Goal: Use online tool/utility: Utilize a website feature to perform a specific function

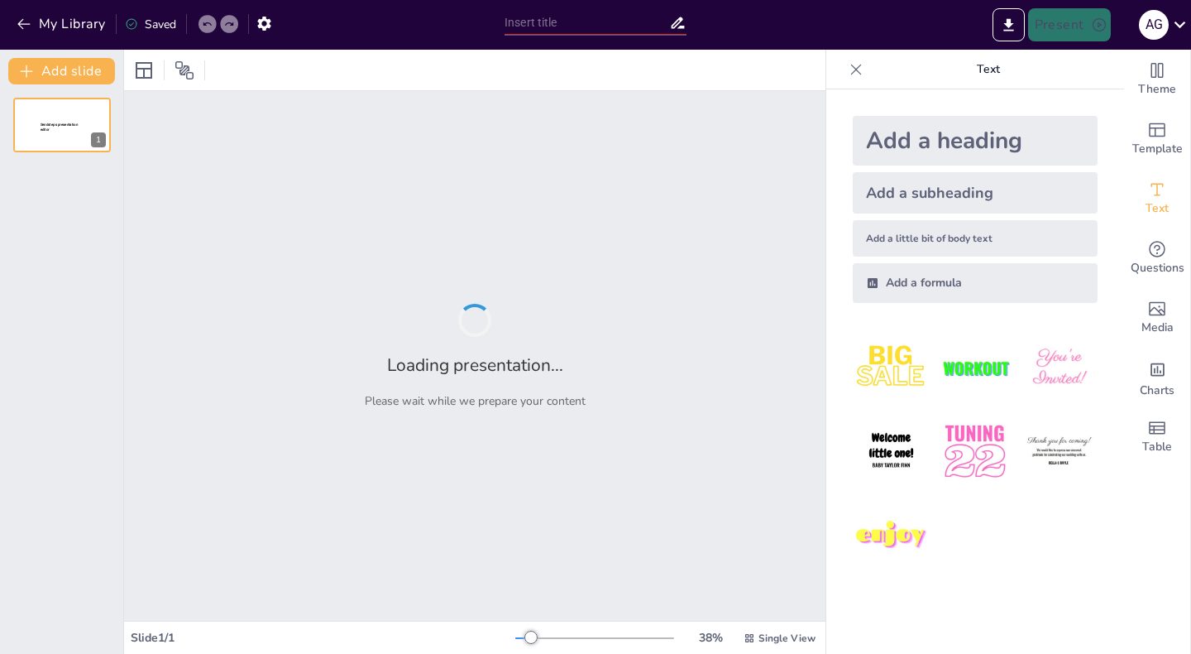
type input "Imported Instrumentos_Metal_Ampliado.pptx"
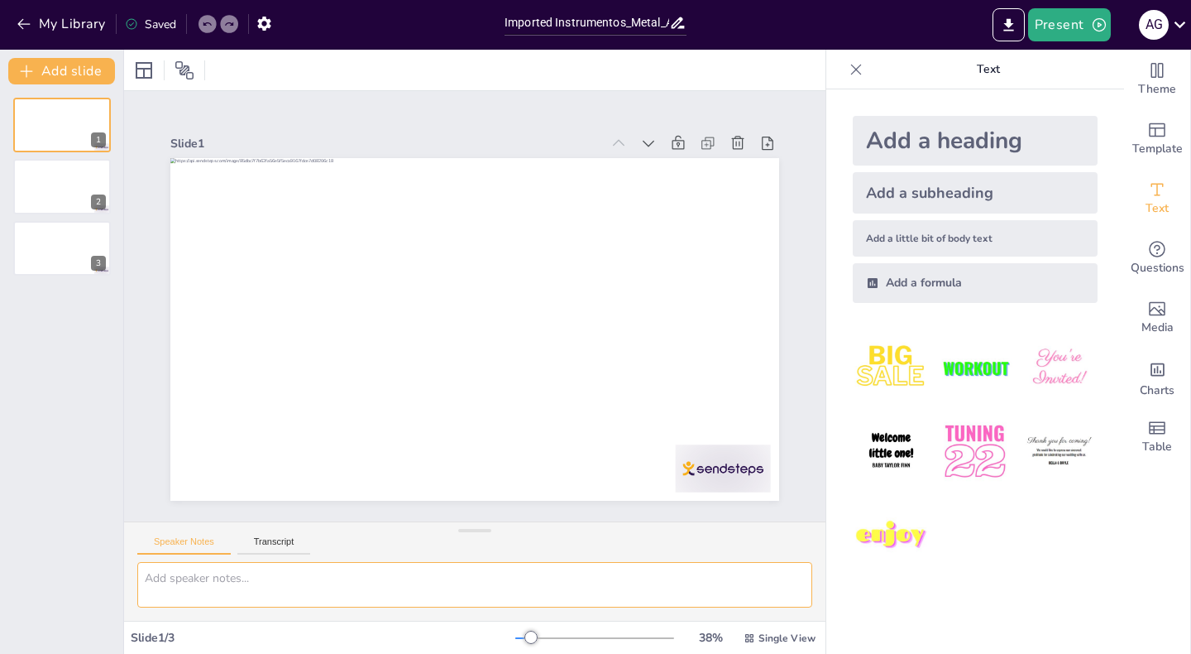
click at [213, 587] on textarea at bounding box center [474, 585] width 675 height 46
type textarea "c"
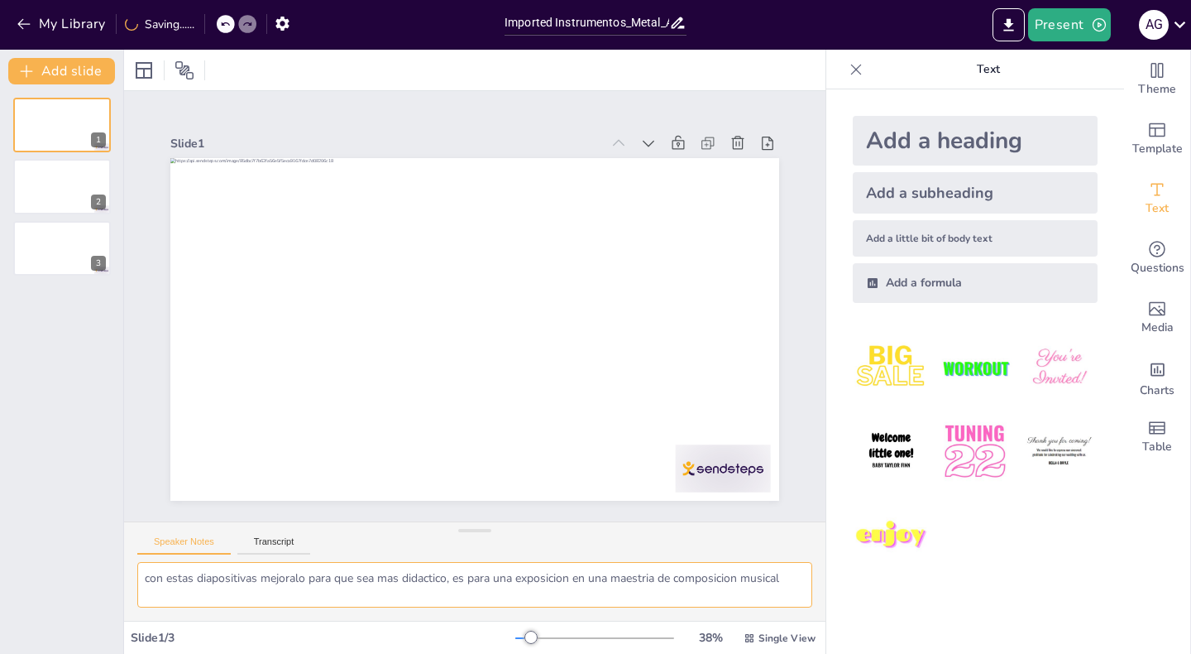
type textarea "con estas diapositivas mejoralo para que sea mas didactico, es para una exposic…"
click at [800, 591] on textarea "con estas diapositivas mejoralo para que sea mas didactico, es para una exposic…" at bounding box center [474, 585] width 675 height 46
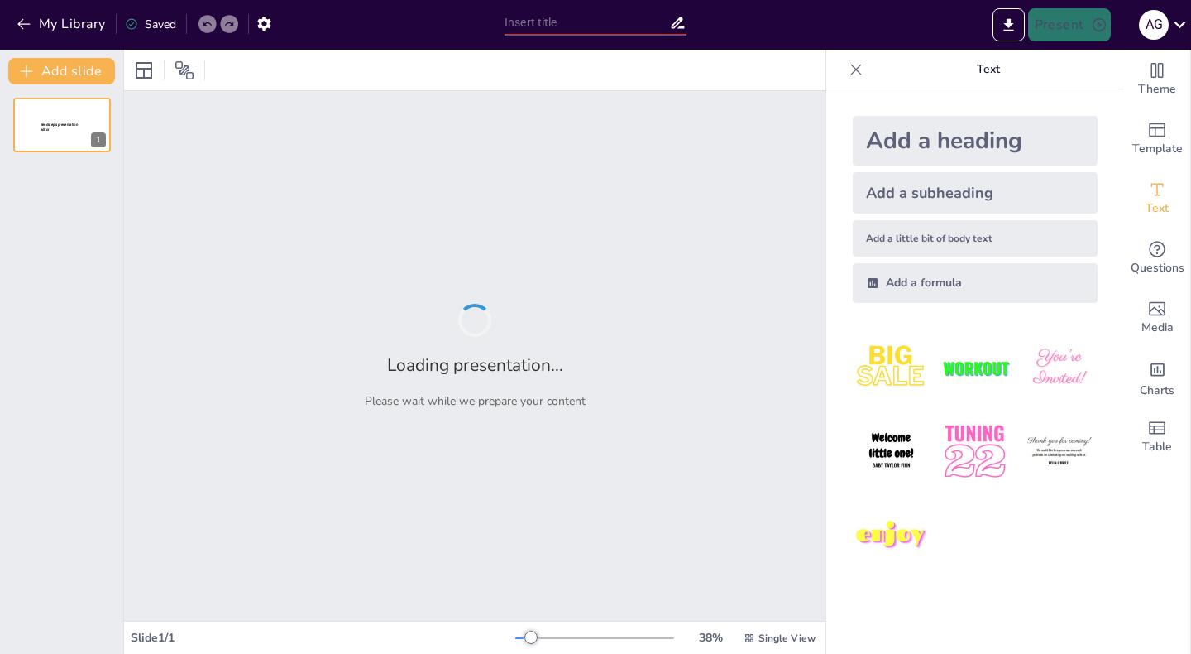
type input "Explorando el Timbre y Registro de la Trompeta: Versatilidad en la Música"
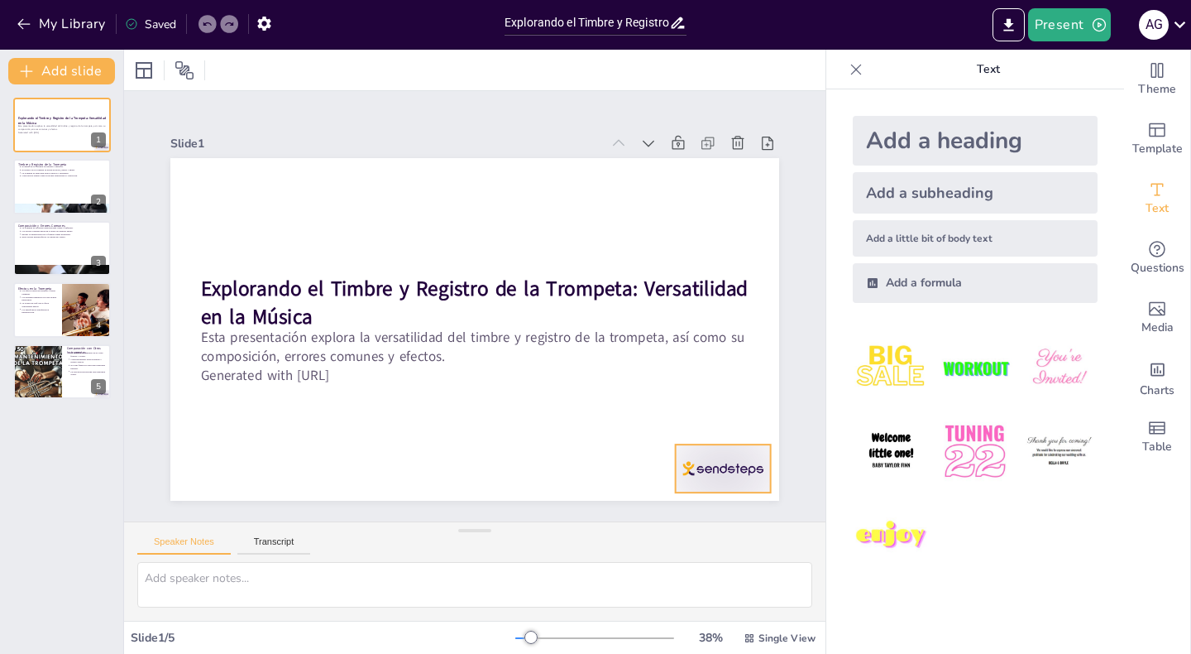
click at [696, 477] on div at bounding box center [704, 493] width 99 height 57
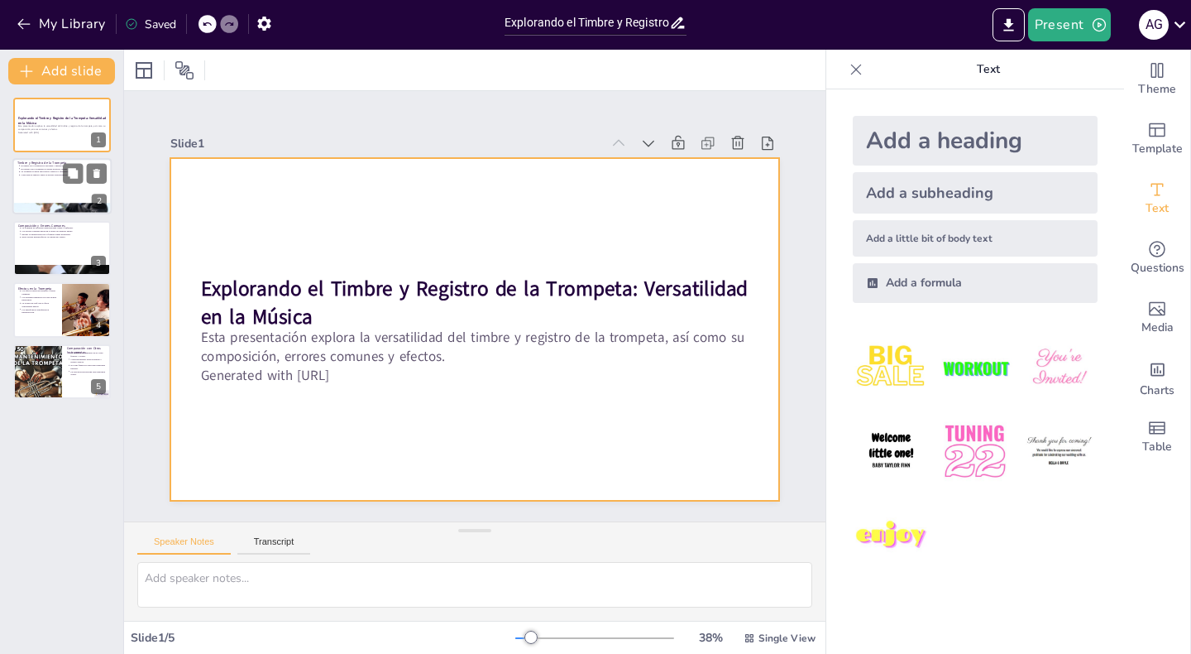
click at [31, 169] on p "El registro de la trompeta se divide en grave, medio y agudo." at bounding box center [64, 168] width 86 height 3
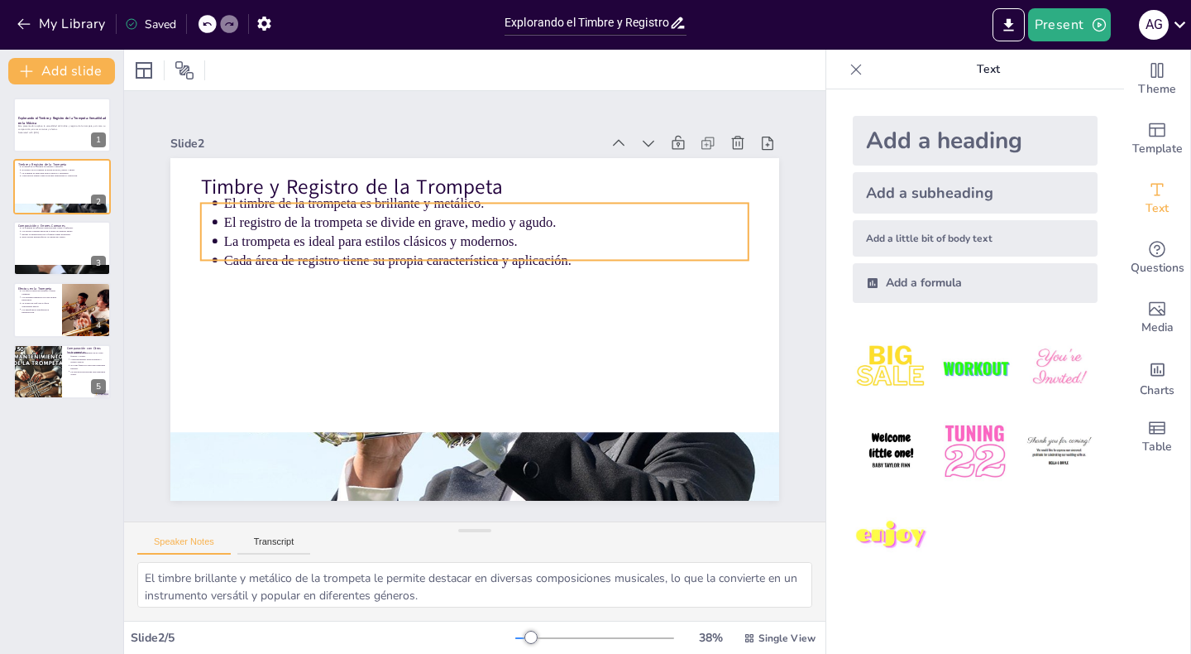
click at [259, 258] on p "Cada área de registro tiene su propia característica y aplicación." at bounding box center [495, 263] width 517 height 128
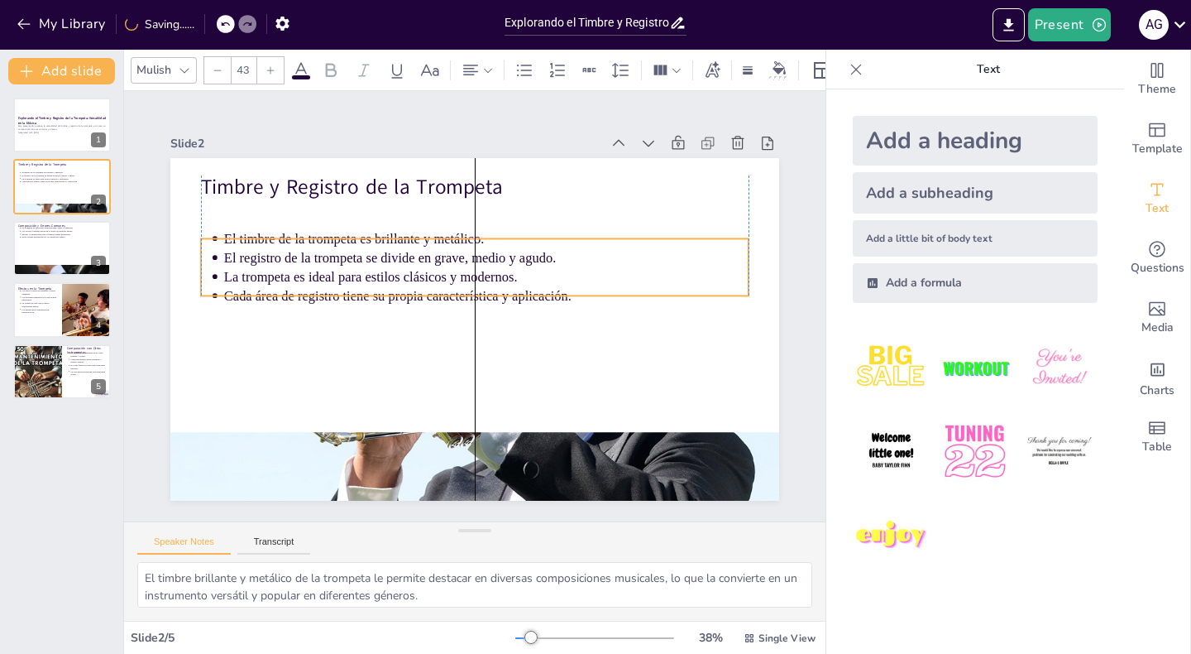
drag, startPoint x: 636, startPoint y: 216, endPoint x: 636, endPoint y: 252, distance: 35.6
click at [636, 252] on p "El registro de la trompeta se divide en grave, medio y agudo." at bounding box center [495, 261] width 517 height 128
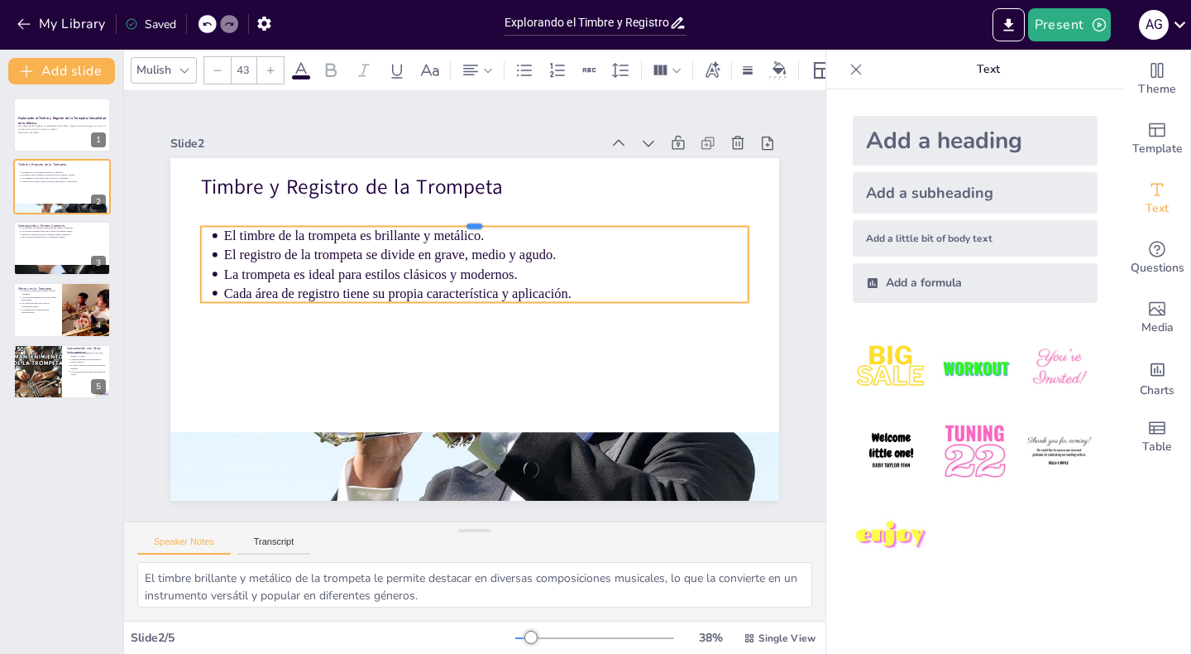
drag, startPoint x: 472, startPoint y: 237, endPoint x: 472, endPoint y: 220, distance: 16.5
click at [472, 220] on div at bounding box center [501, 224] width 525 height 182
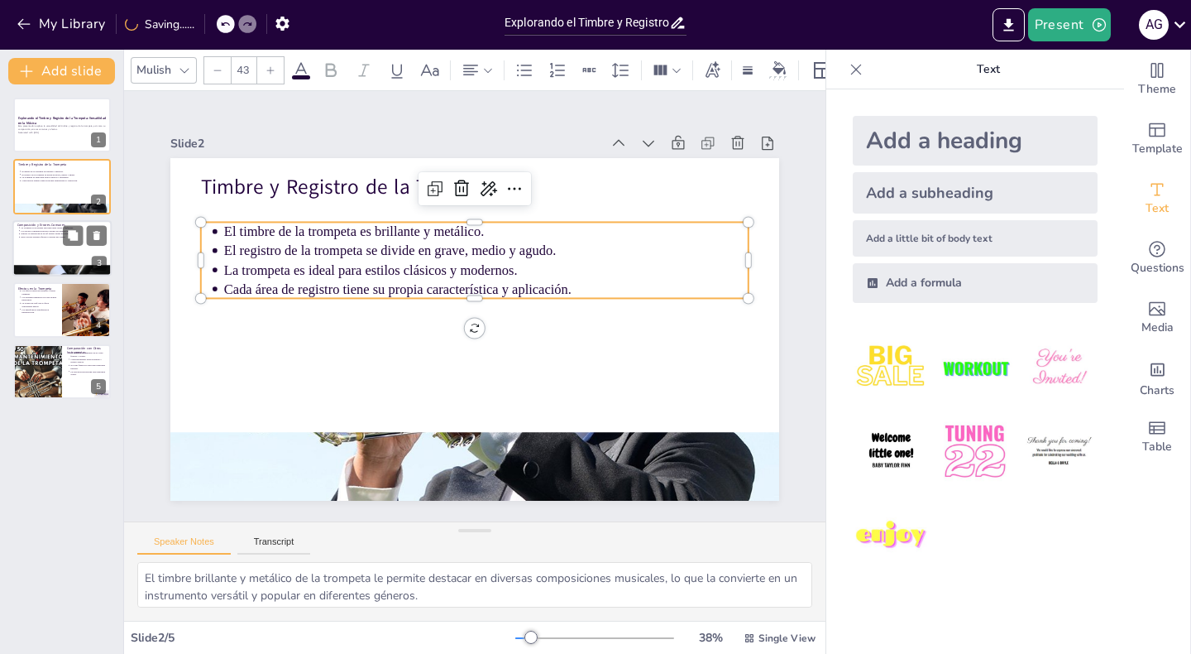
click at [31, 232] on p "Ignorar la transposición en Si♭ puede causar problemas." at bounding box center [64, 233] width 86 height 3
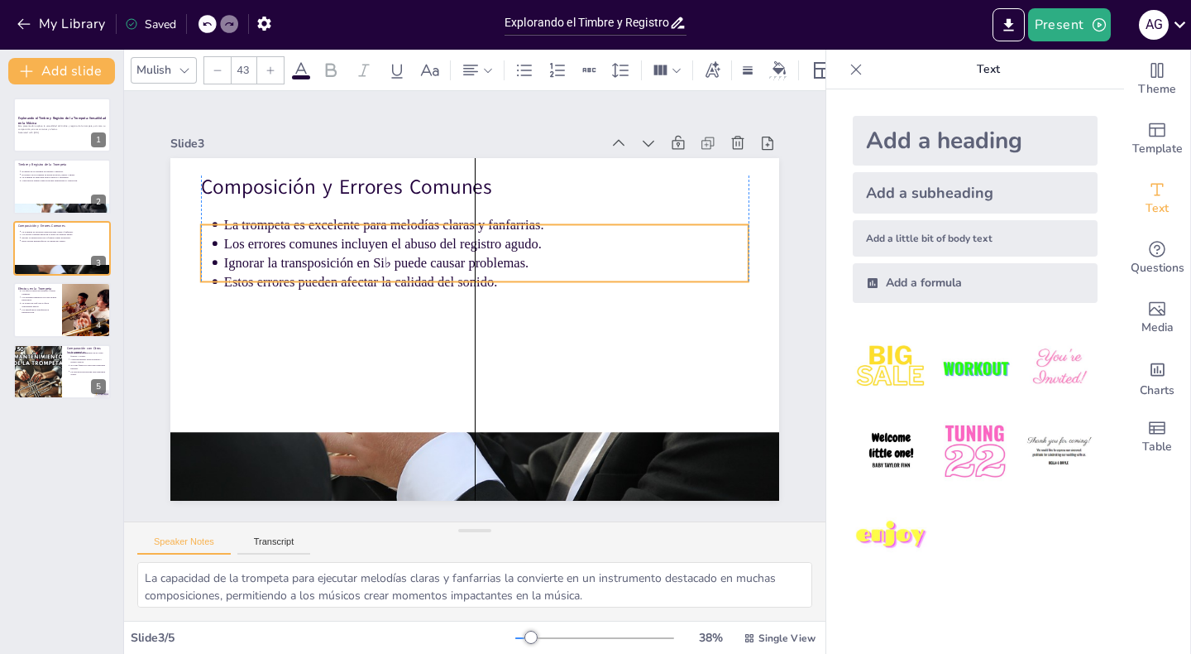
drag, startPoint x: 433, startPoint y: 252, endPoint x: 434, endPoint y: 274, distance: 22.4
click at [434, 274] on p "Estos errores pueden afectar la calidad del sonido." at bounding box center [493, 286] width 505 height 180
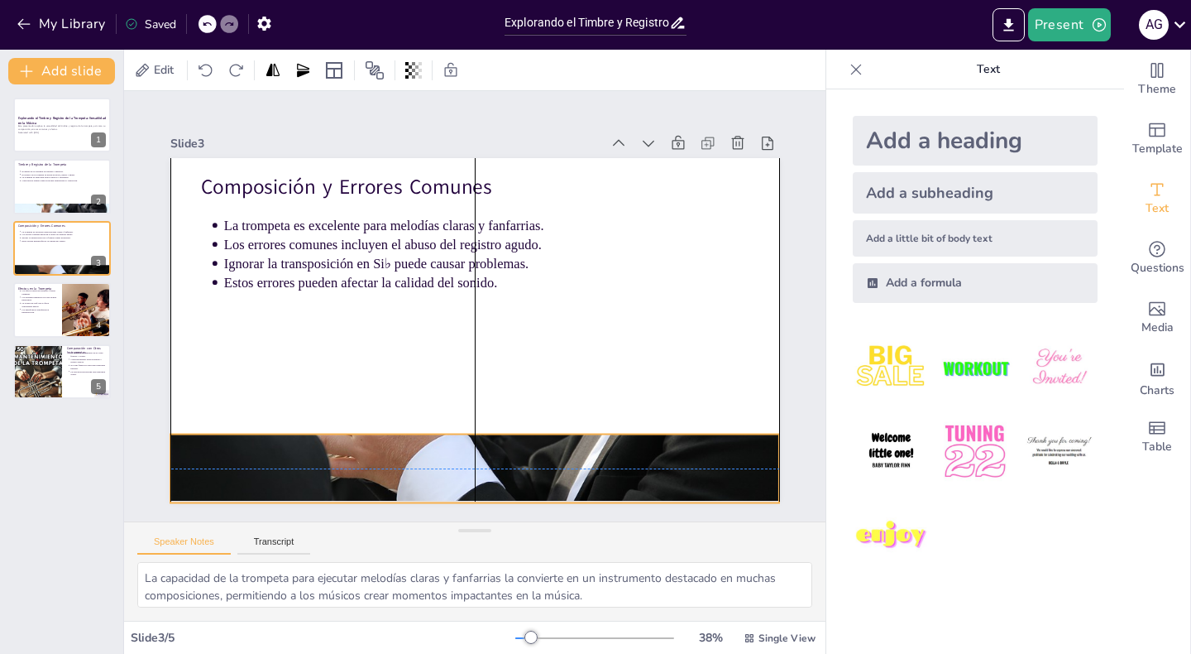
click at [338, 473] on div at bounding box center [408, 454] width 721 height 619
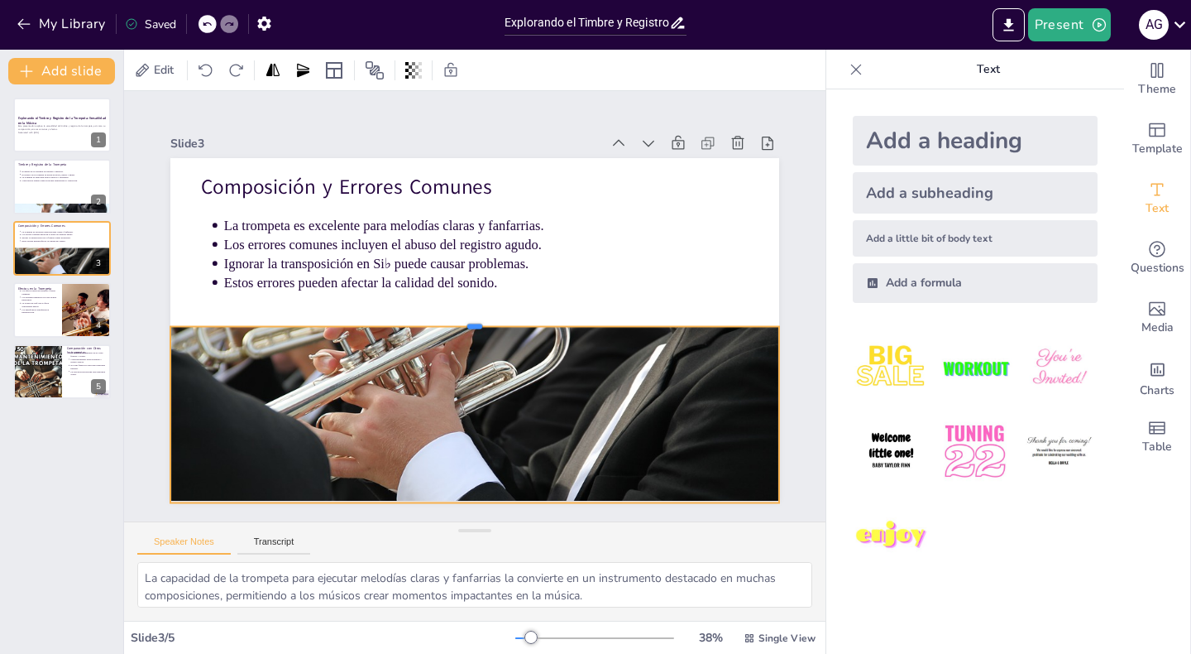
drag, startPoint x: 472, startPoint y: 433, endPoint x: 476, endPoint y: 326, distance: 106.8
click at [476, 326] on div at bounding box center [470, 318] width 583 height 201
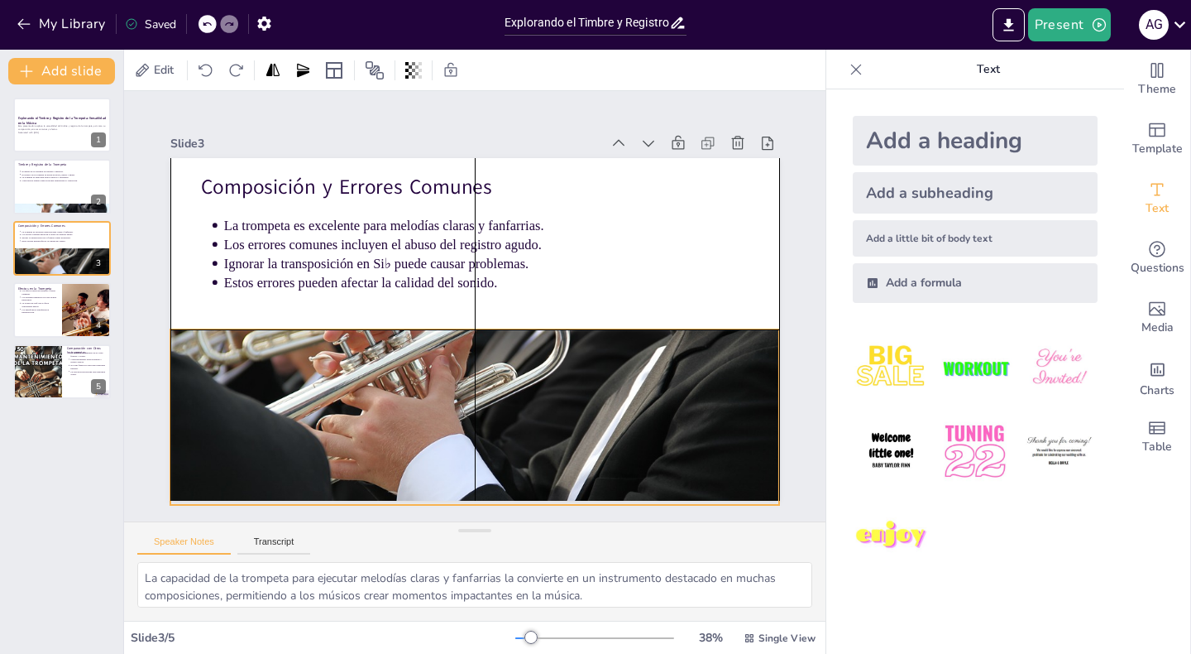
click at [477, 191] on div "Composición y Errores Comunes La trompeta es excelente para melodías claras y f…" at bounding box center [491, 159] width 606 height 64
click at [453, 410] on div at bounding box center [441, 467] width 680 height 524
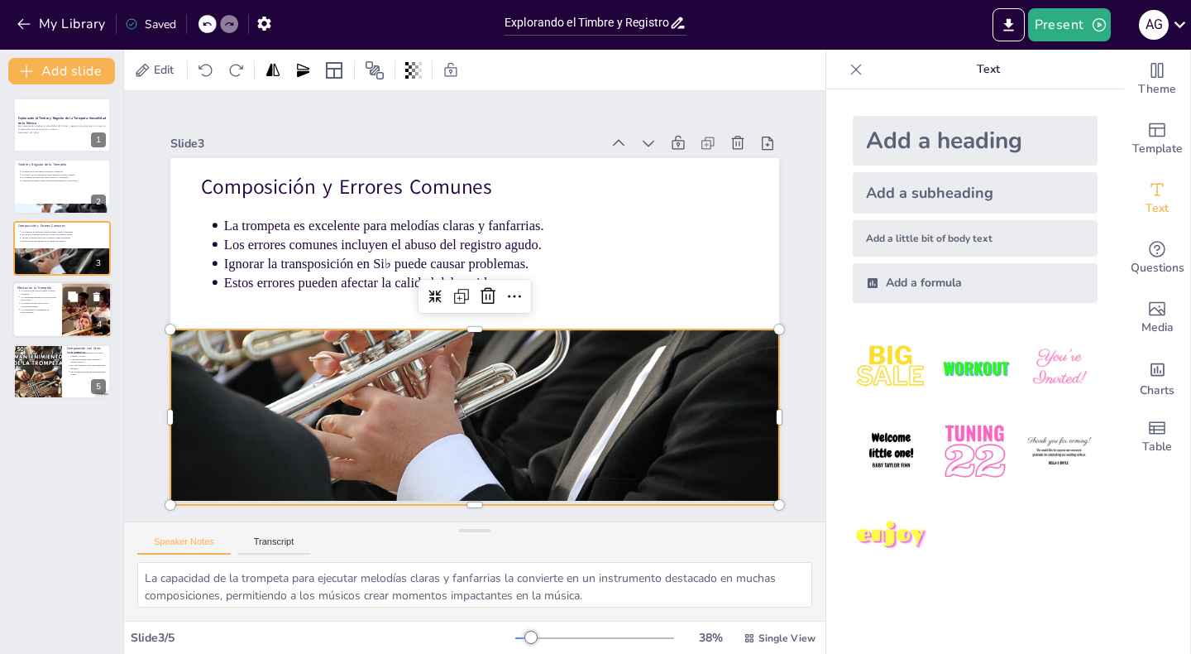
click at [61, 295] on div at bounding box center [87, 309] width 74 height 56
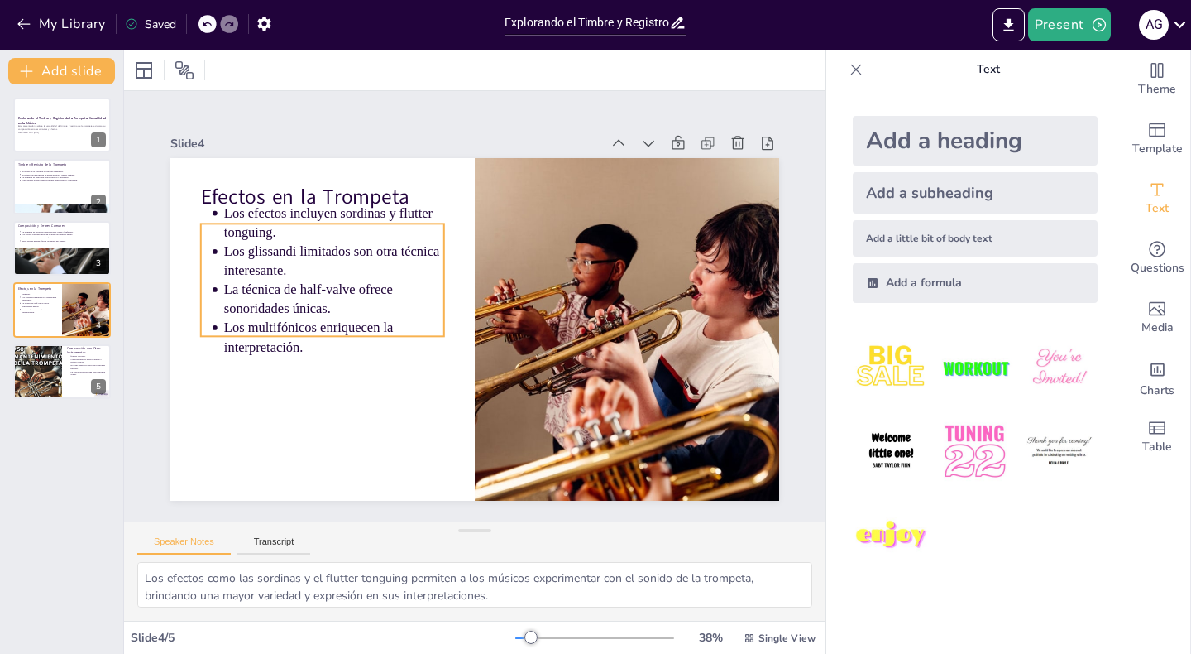
click at [294, 286] on p "La técnica de half-valve ofrece sonoridades únicas." at bounding box center [338, 269] width 223 height 83
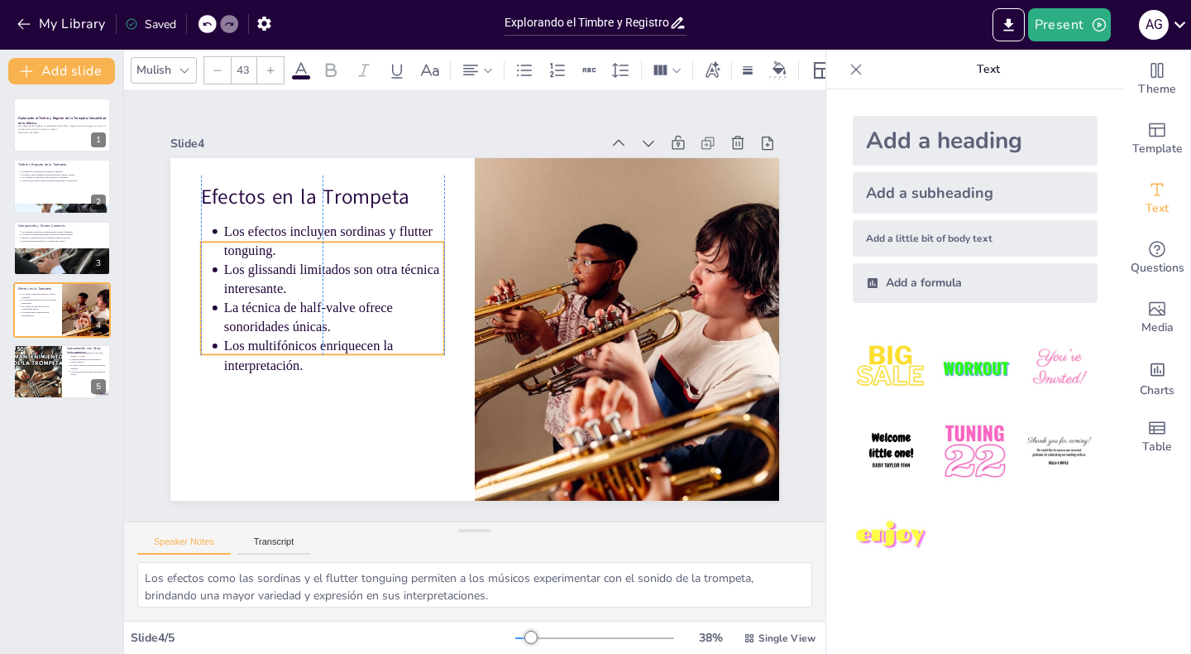
drag, startPoint x: 294, startPoint y: 286, endPoint x: 293, endPoint y: 298, distance: 11.6
click at [294, 304] on p "La técnica de half-valve ofrece sonoridades únicas." at bounding box center [334, 289] width 223 height 84
click at [69, 343] on div "Comparación con Otros Instrumentos La trompeta se compara con el corno francés …" at bounding box center [61, 371] width 99 height 56
type textarea "La comparación entre la trompeta, el corno francés y la tuba nos permite apreci…"
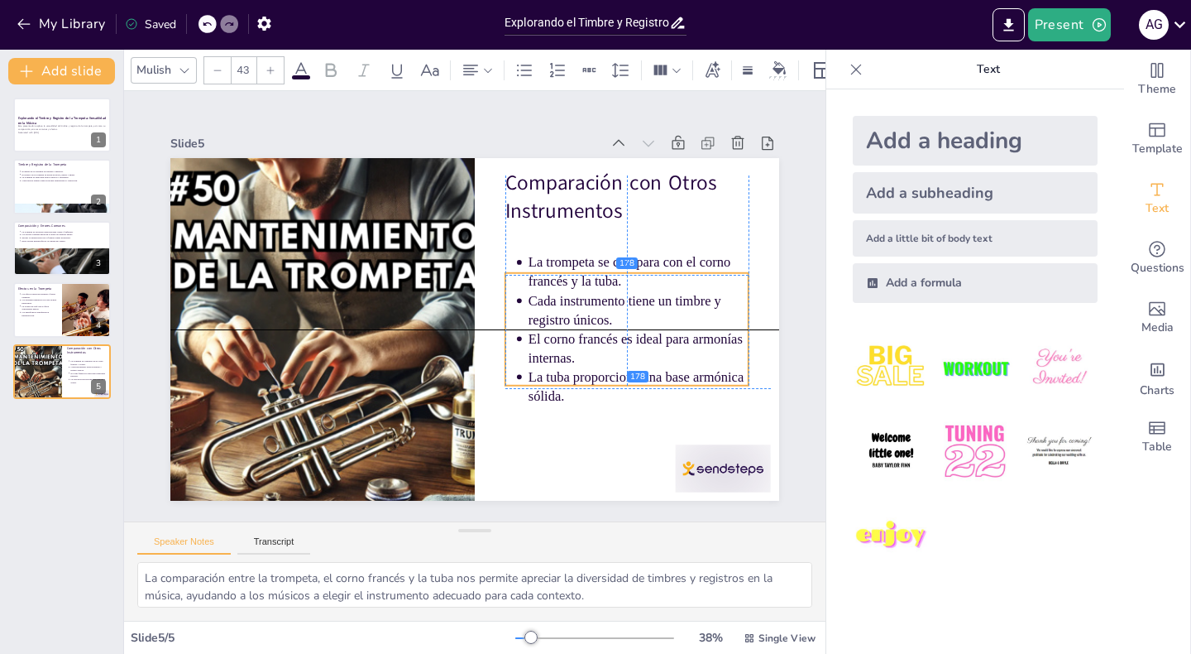
drag, startPoint x: 611, startPoint y: 295, endPoint x: 611, endPoint y: 344, distance: 48.8
click at [611, 345] on p "El corno francés es ideal para armonías internas." at bounding box center [618, 397] width 222 height 104
click at [16, 16] on icon "button" at bounding box center [24, 24] width 17 height 17
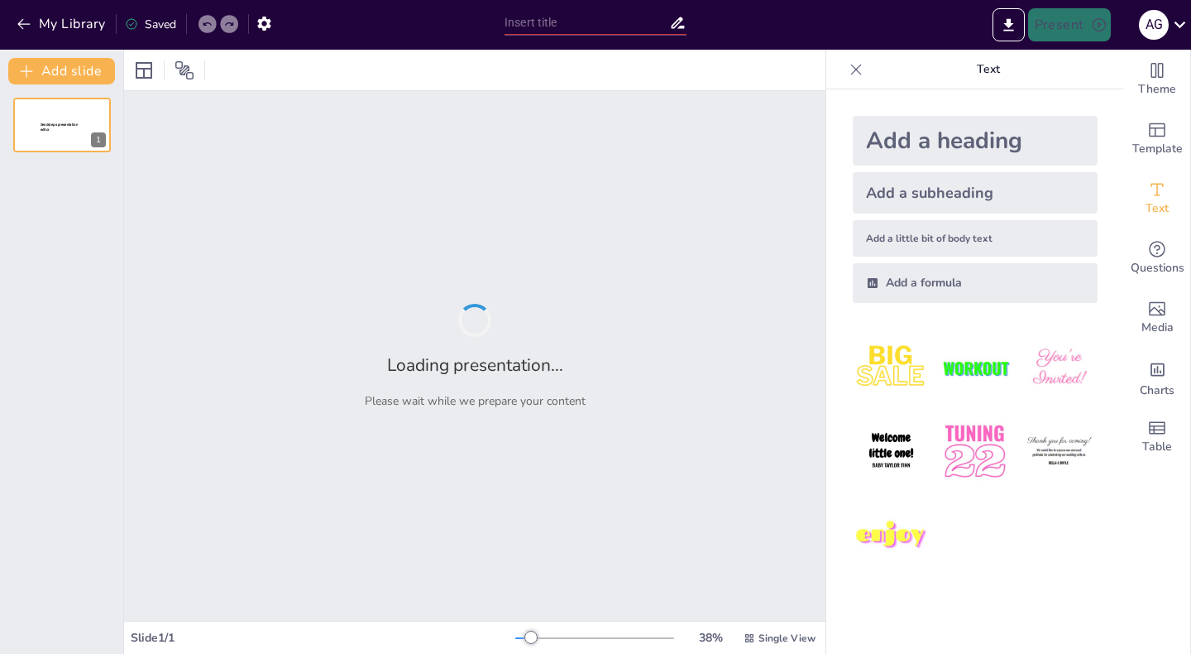
type input "Explorando el Timbre y Registro de la Trompeta: Versatilidad en la Música"
